Goal: Find specific page/section: Find specific page/section

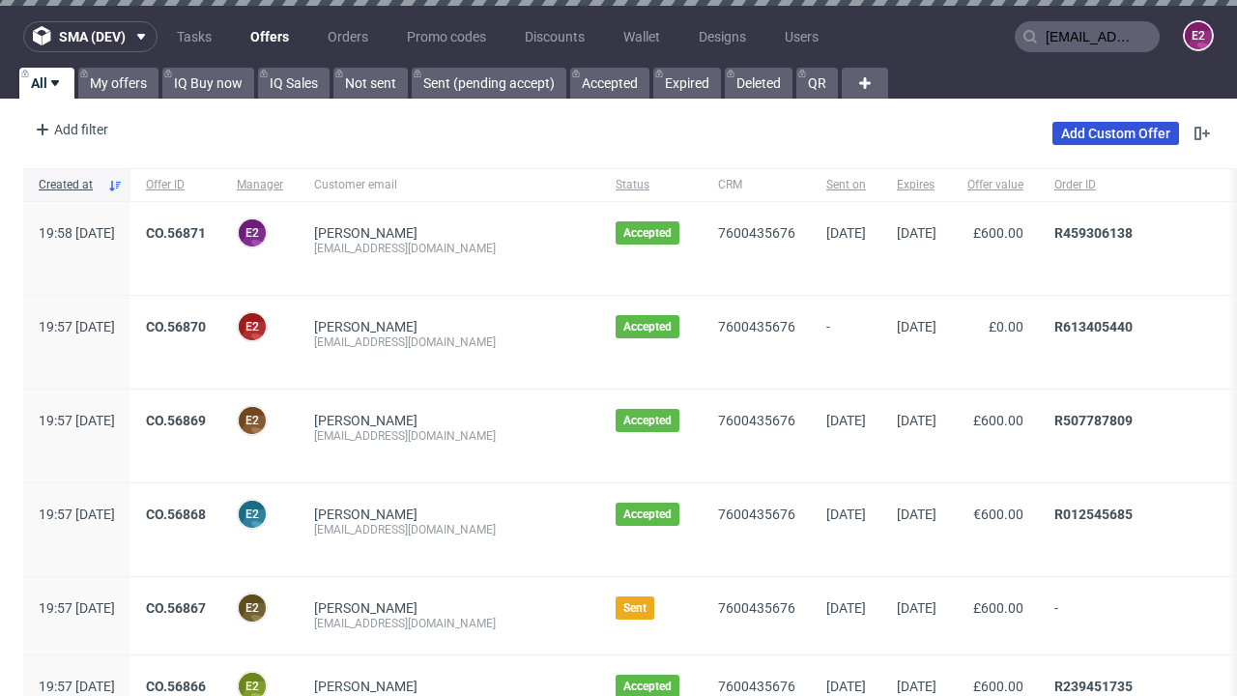
type input "[EMAIL_ADDRESS][DOMAIN_NAME]"
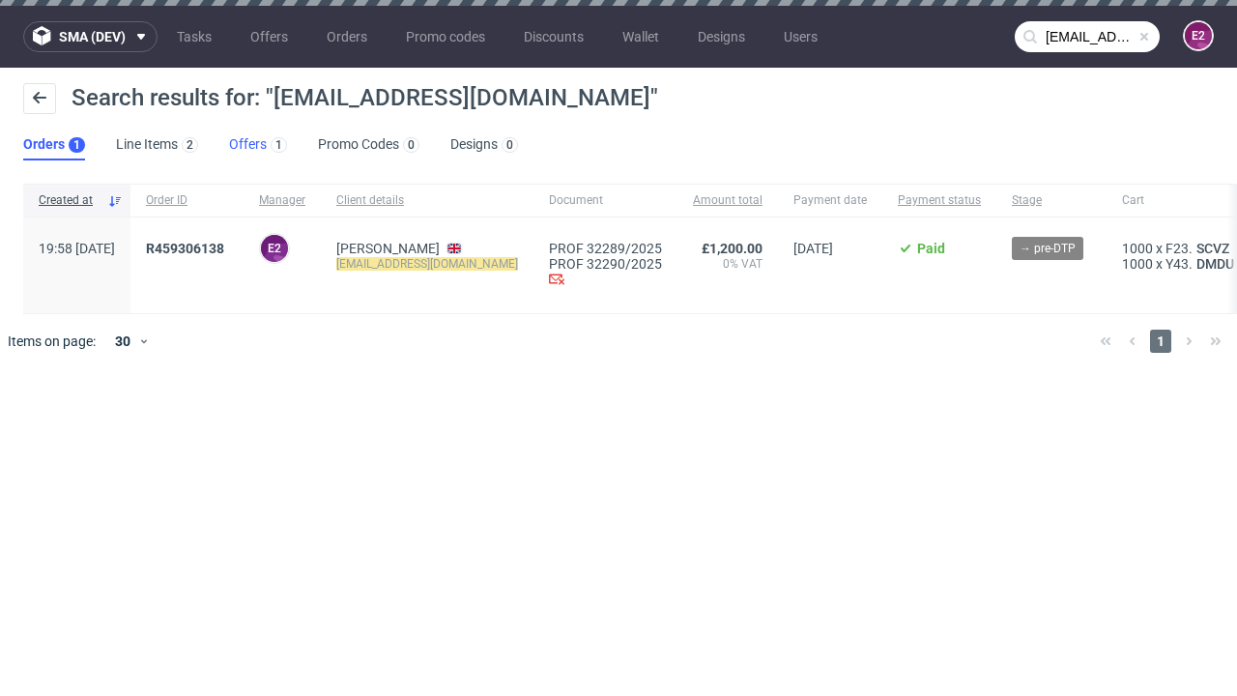
click at [258, 145] on link "Offers 1" at bounding box center [258, 144] width 58 height 31
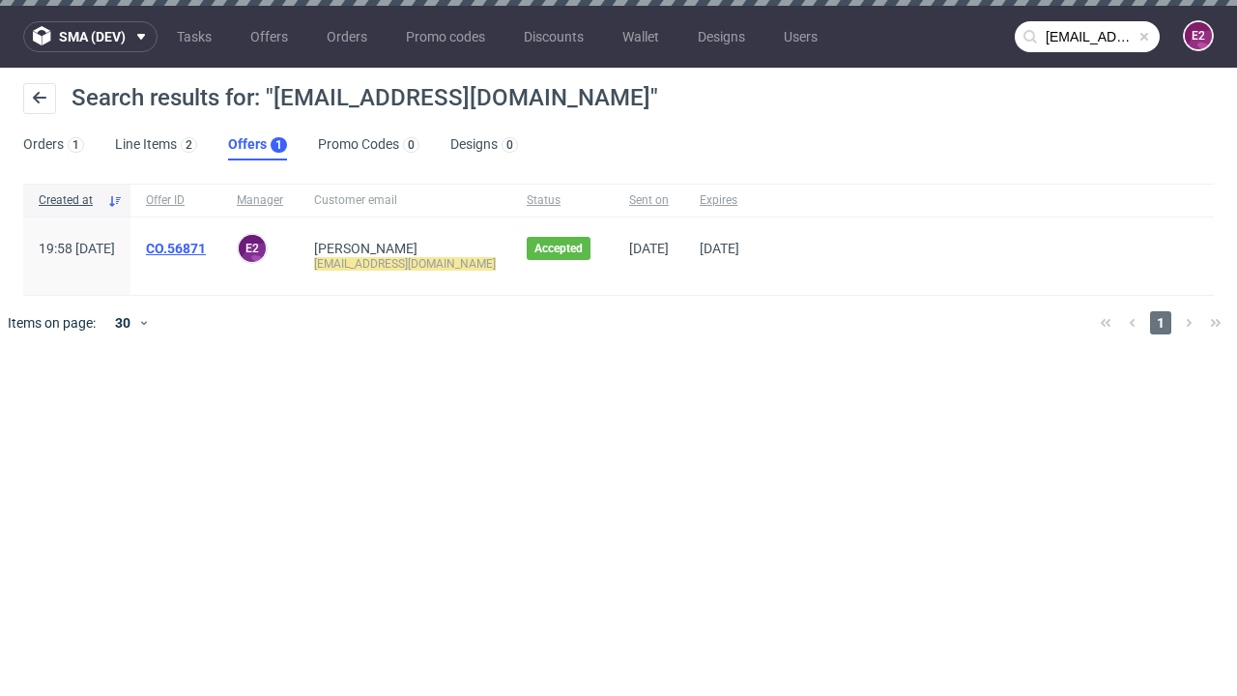
click at [206, 248] on link "CO.56871" at bounding box center [176, 248] width 60 height 15
